Goal: Task Accomplishment & Management: Use online tool/utility

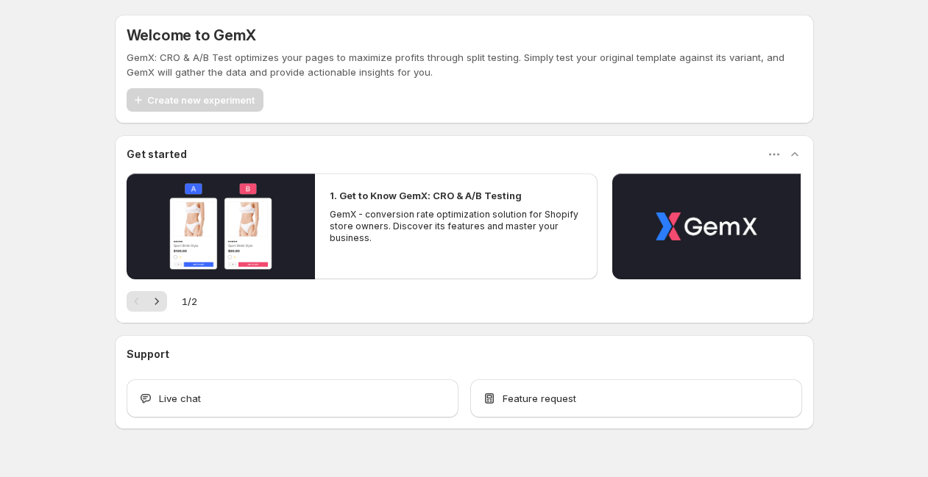
scroll to position [32, 0]
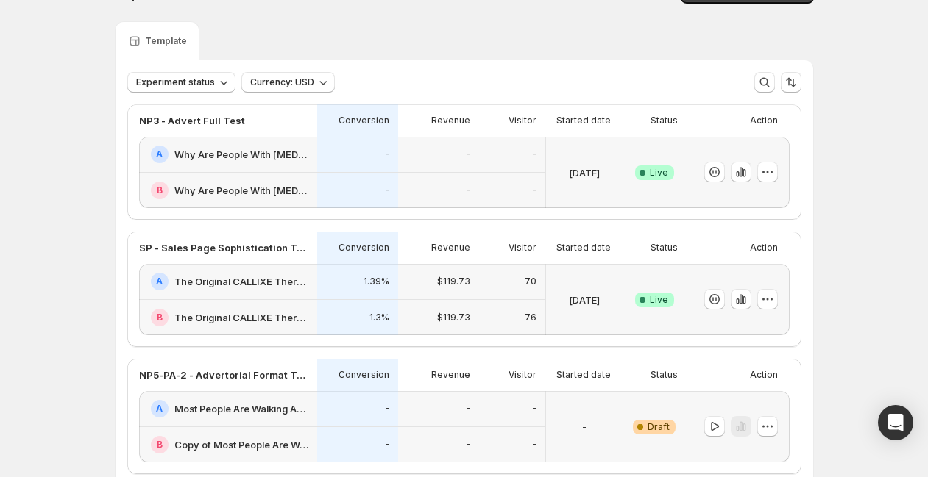
scroll to position [33, 0]
click at [741, 169] on icon "button" at bounding box center [740, 173] width 15 height 15
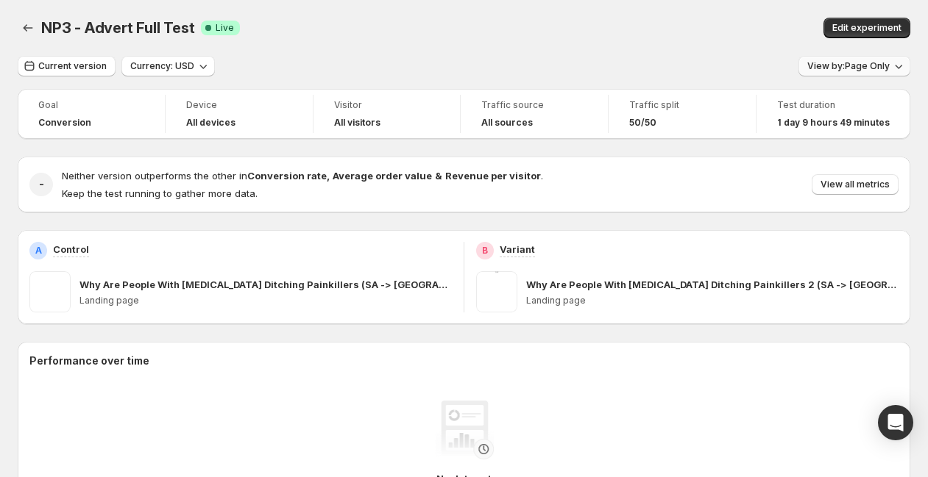
click at [839, 68] on span "View by: Page Only" at bounding box center [848, 66] width 82 height 12
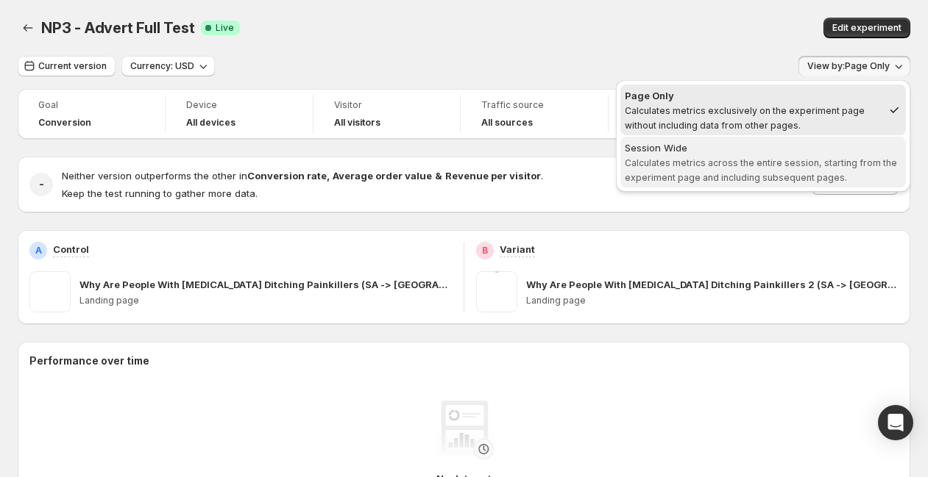
click at [762, 163] on span "Calculates metrics across the entire session, starting from the experiment page…" at bounding box center [761, 170] width 272 height 26
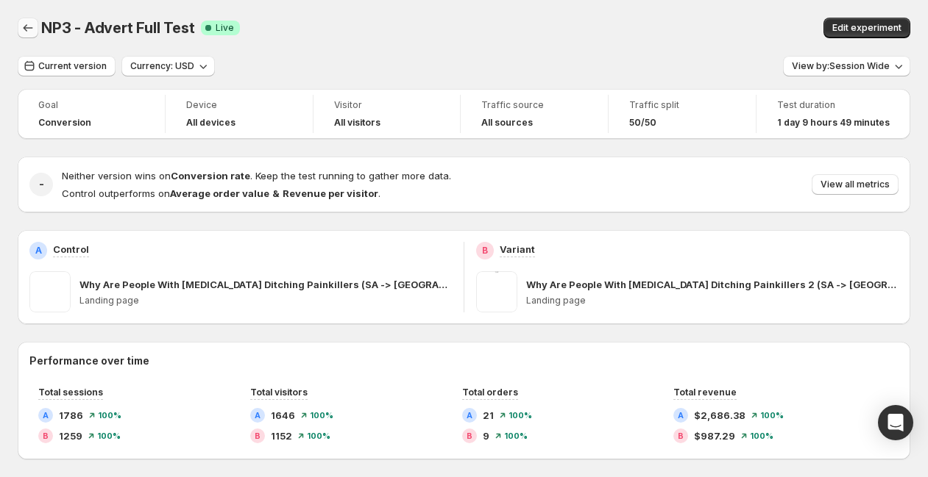
click at [25, 27] on icon "Back" at bounding box center [29, 27] width 10 height 7
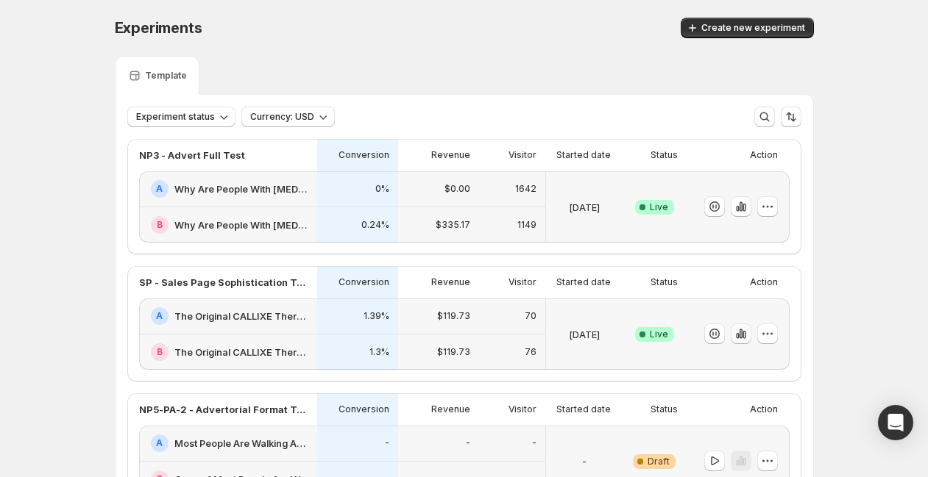
click at [743, 338] on icon "button" at bounding box center [740, 334] width 15 height 15
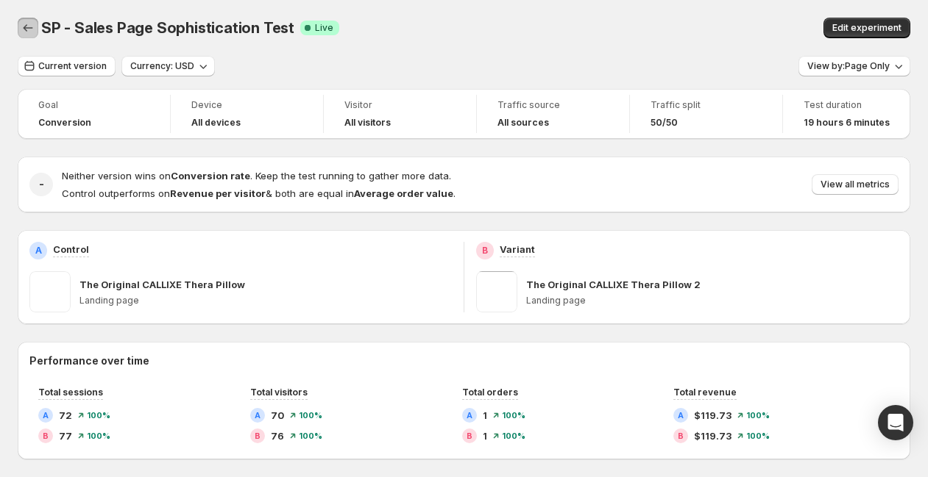
click at [26, 22] on icon "Back" at bounding box center [28, 28] width 15 height 15
